Goal: Task Accomplishment & Management: Use online tool/utility

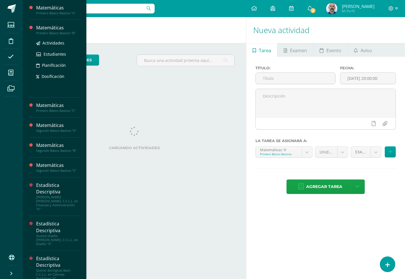
click at [47, 29] on div "Matemáticas" at bounding box center [57, 28] width 43 height 7
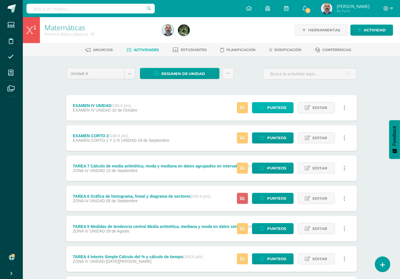
click at [278, 103] on span "Punteos" at bounding box center [276, 107] width 19 height 11
click at [201, 73] on span "Resumen de unidad" at bounding box center [183, 73] width 44 height 11
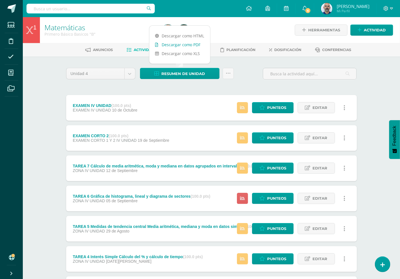
click at [193, 42] on link "Descargar como PDF" at bounding box center [179, 44] width 61 height 9
click at [265, 106] on icon at bounding box center [261, 107] width 5 height 5
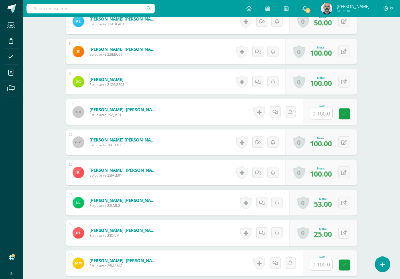
scroll to position [387, 0]
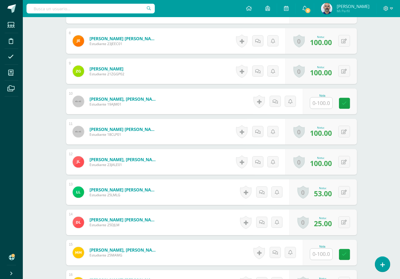
click at [325, 253] on input "text" at bounding box center [321, 253] width 22 height 11
type input "20"
click at [349, 254] on icon at bounding box center [348, 254] width 5 height 5
click at [367, 95] on div "¿Estás seguro que quieres eliminar esta actividad? Esto borrará la actividad y …" at bounding box center [211, 91] width 313 height 842
